Goal: Find specific page/section: Find specific page/section

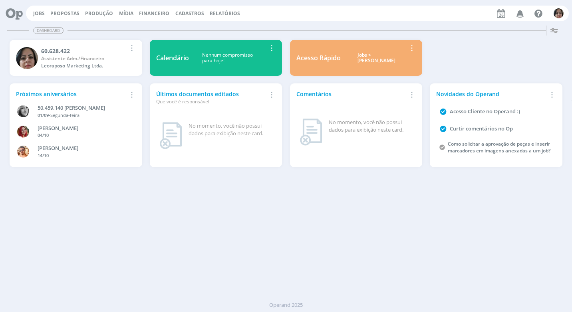
click at [155, 13] on span "Financeiro" at bounding box center [154, 13] width 30 height 7
click at [141, 28] on link "Lançamentos" at bounding box center [154, 27] width 67 height 12
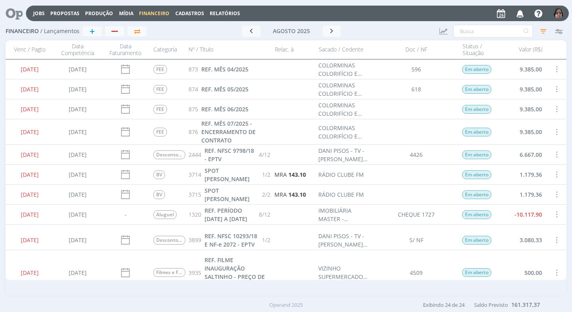
click at [189, 10] on span "Cadastros" at bounding box center [189, 13] width 29 height 7
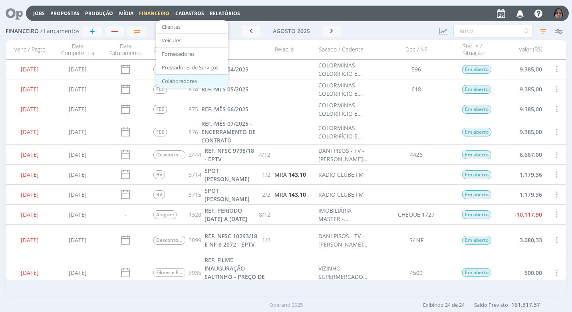
click at [195, 81] on link "Colaboradores" at bounding box center [192, 81] width 67 height 12
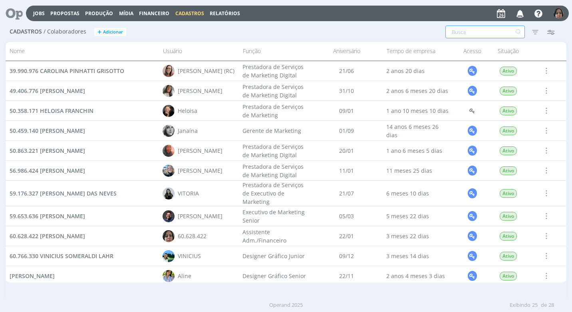
click at [476, 35] on input "text" at bounding box center [484, 32] width 79 height 13
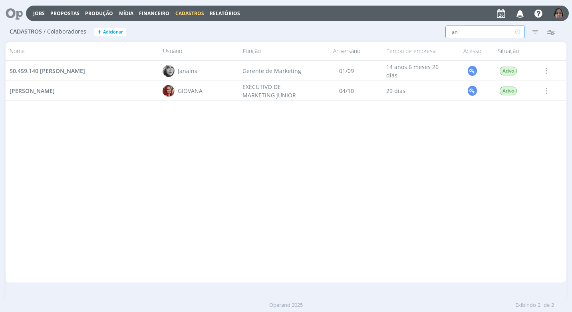
type input "a"
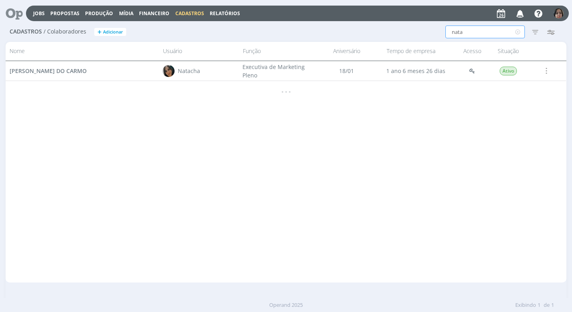
type input "nata"
click at [151, 11] on span "Financeiro" at bounding box center [154, 13] width 30 height 7
click at [137, 30] on link "Lançamentos" at bounding box center [154, 27] width 67 height 12
